Goal: Book appointment/travel/reservation

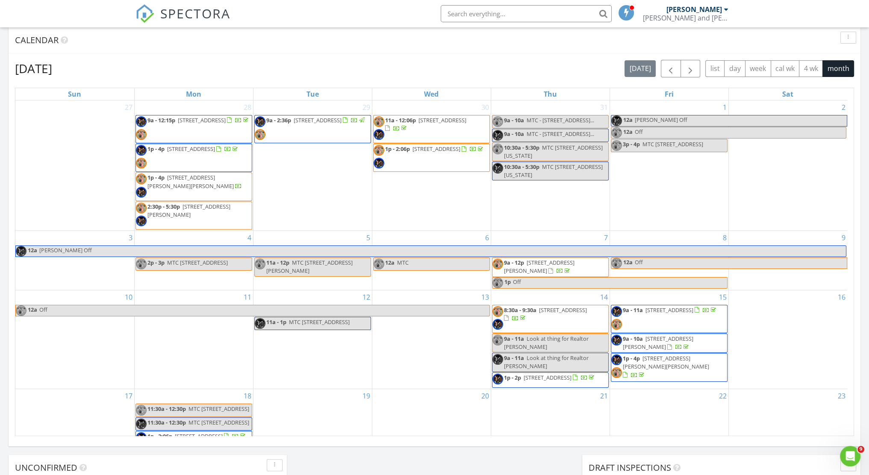
scroll to position [256, 0]
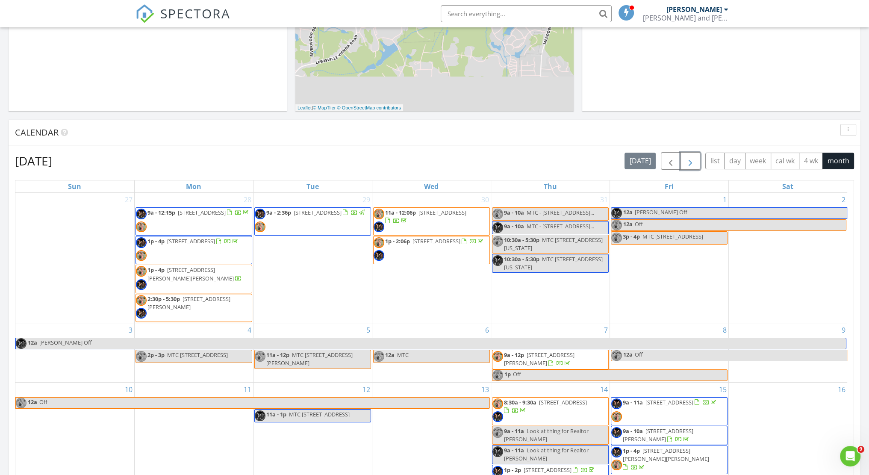
click at [693, 160] on span "button" at bounding box center [690, 161] width 10 height 10
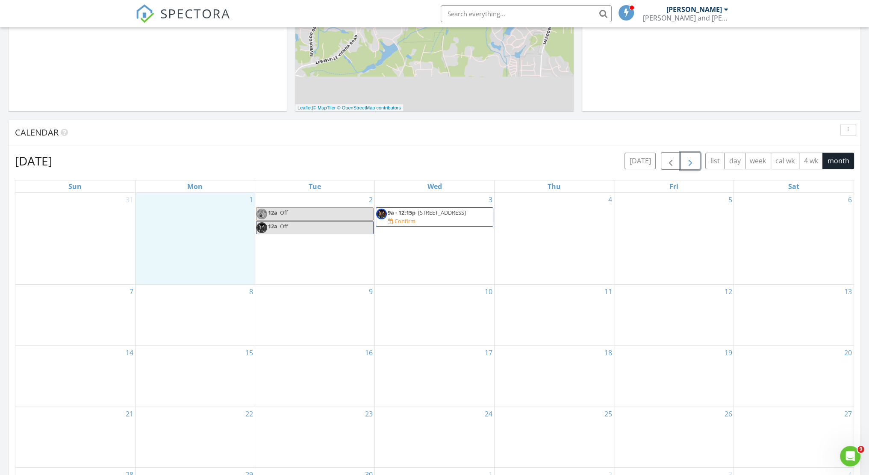
click at [161, 231] on div "1" at bounding box center [195, 239] width 119 height 92
click at [194, 210] on link "Event" at bounding box center [194, 210] width 44 height 14
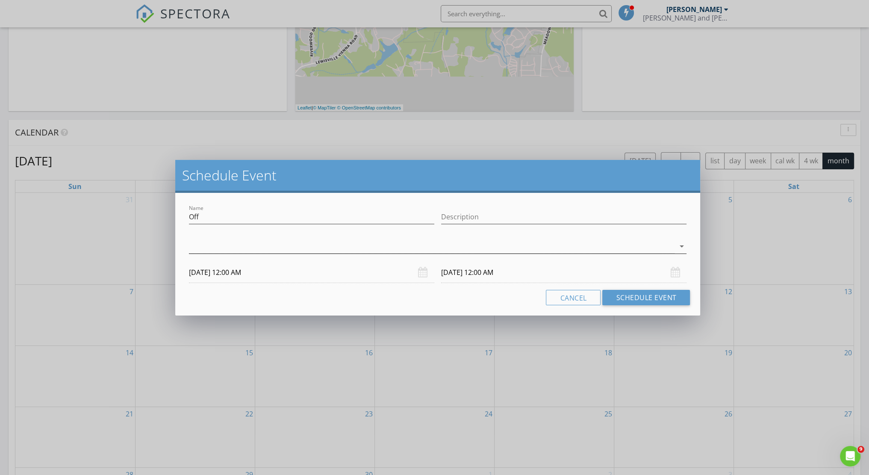
click at [203, 244] on div at bounding box center [432, 246] width 486 height 14
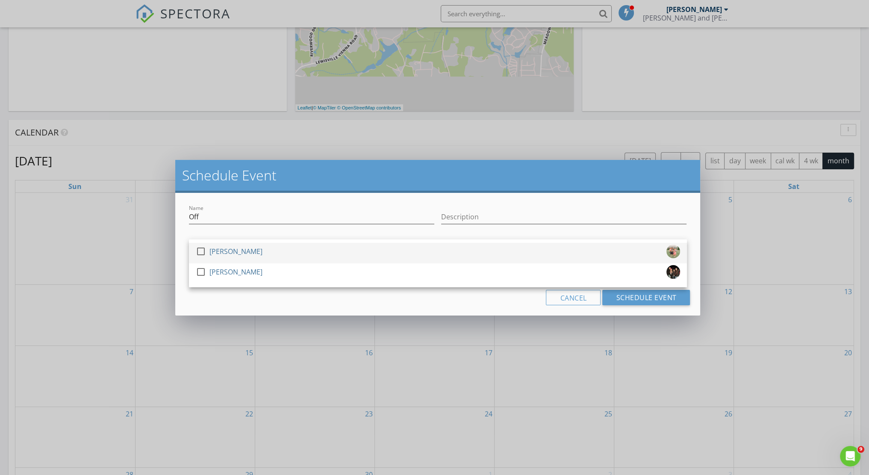
click at [200, 253] on div at bounding box center [201, 251] width 15 height 15
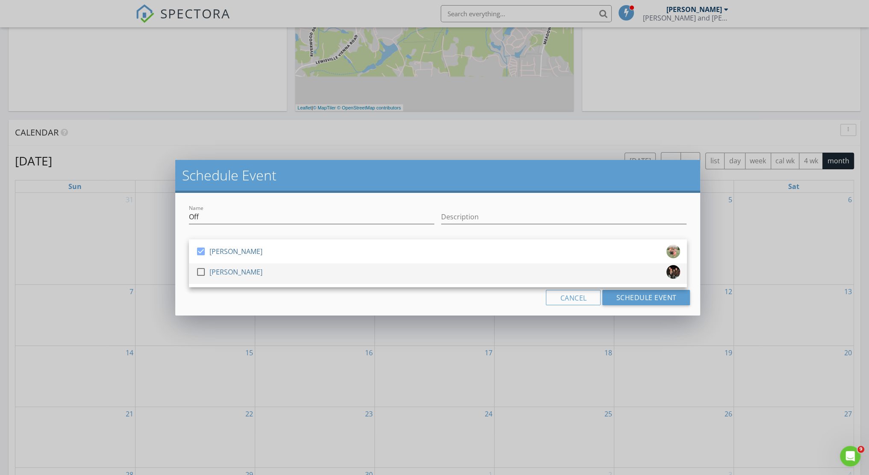
click at [199, 274] on div at bounding box center [201, 272] width 15 height 15
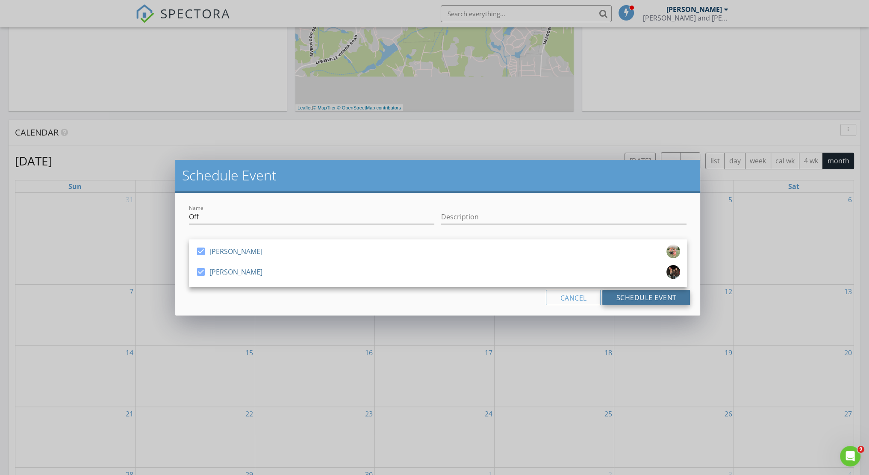
click at [648, 301] on button "Schedule Event" at bounding box center [646, 297] width 88 height 15
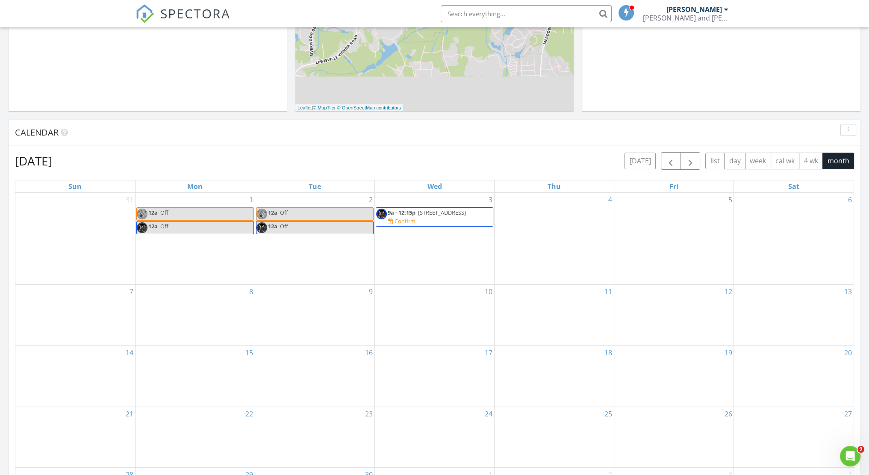
click at [401, 215] on span "9a - 12:15p" at bounding box center [402, 213] width 28 height 8
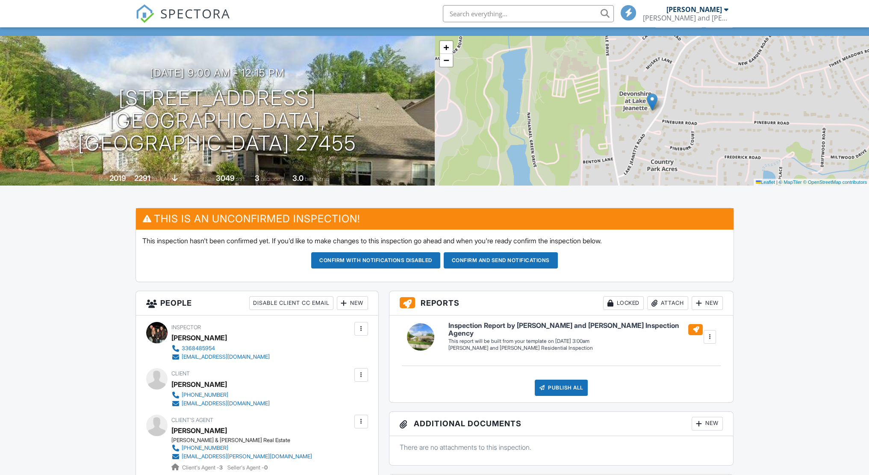
scroll to position [171, 0]
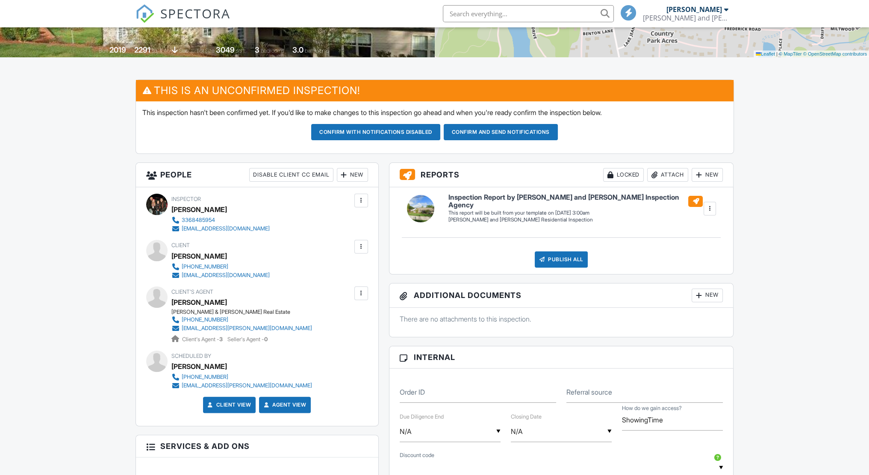
click at [347, 173] on div at bounding box center [344, 175] width 9 height 9
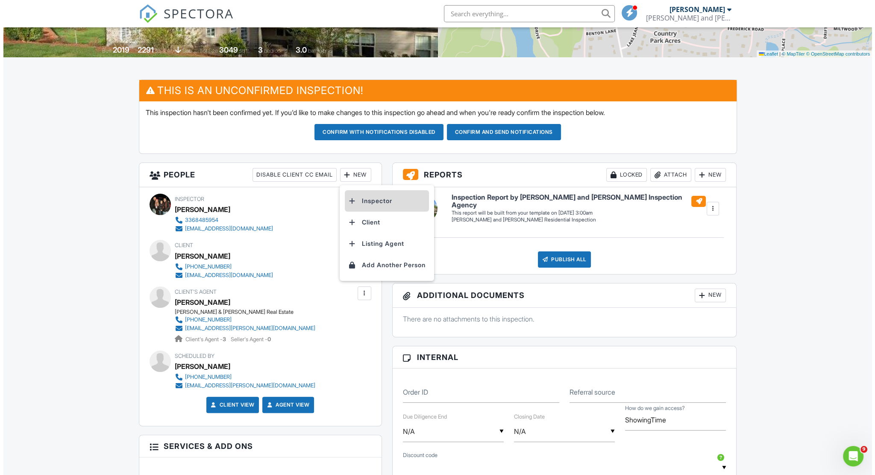
scroll to position [0, 0]
click at [385, 202] on li "Inspector" at bounding box center [384, 200] width 84 height 21
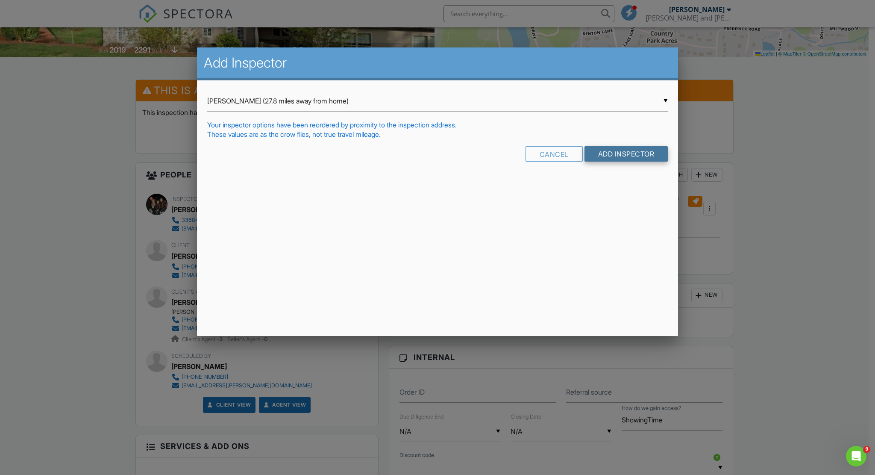
click at [634, 154] on input "Add Inspector" at bounding box center [627, 153] width 84 height 15
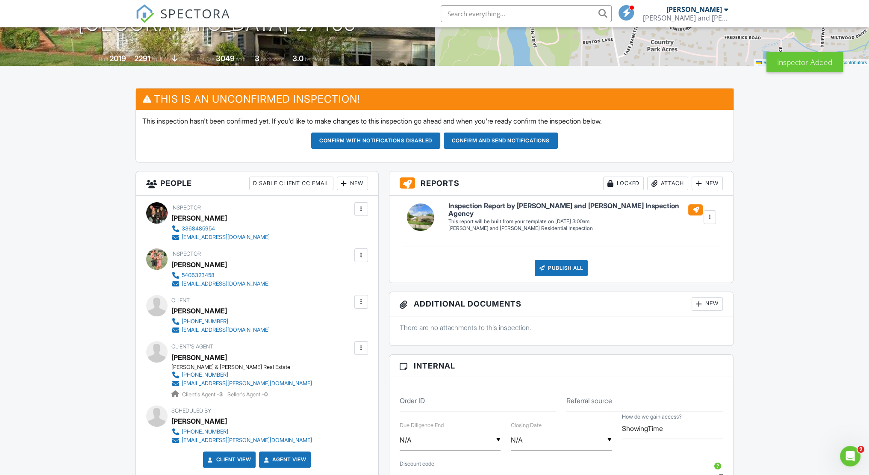
scroll to position [85, 0]
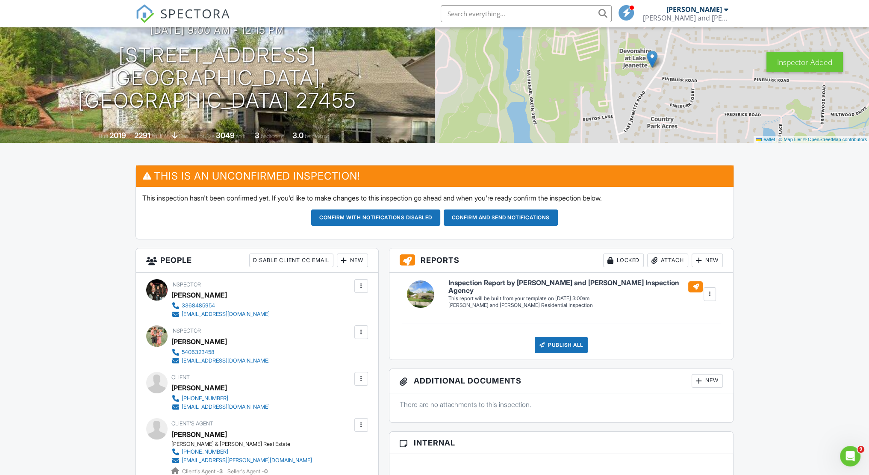
click at [440, 219] on button "Confirm and send notifications" at bounding box center [375, 217] width 129 height 16
